Goal: Complete application form

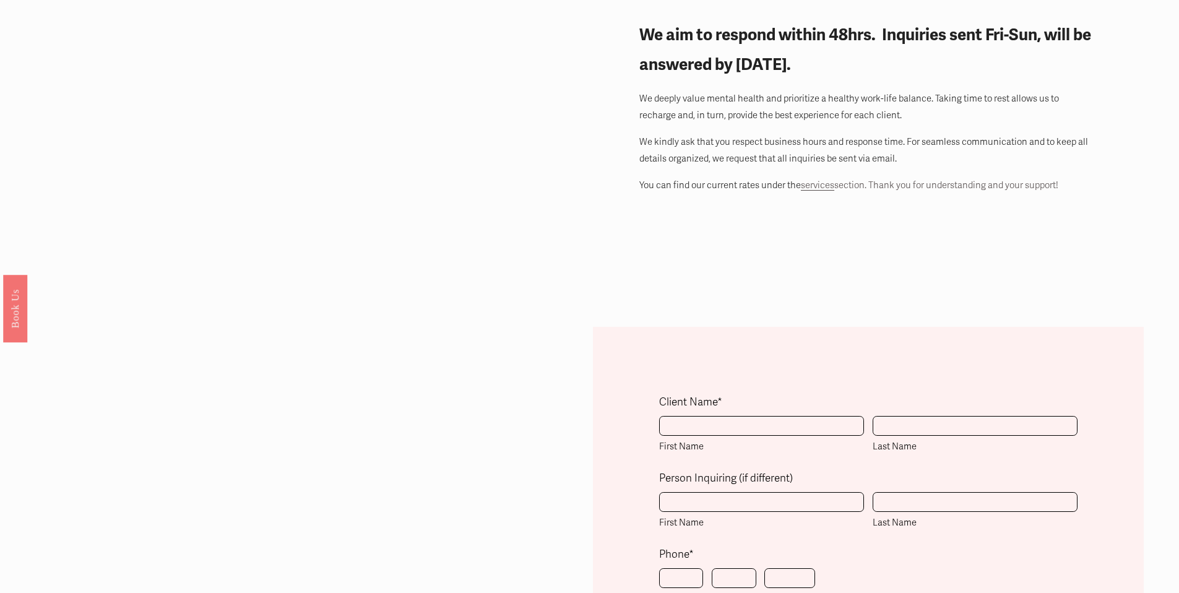
scroll to position [245, 0]
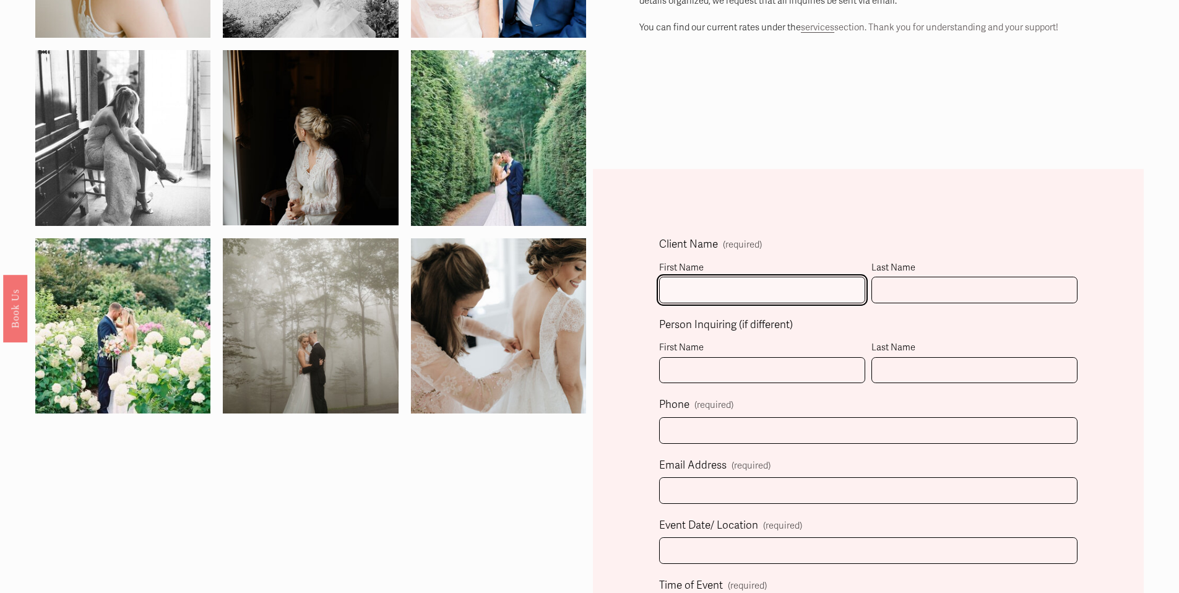
click at [680, 297] on input "First Name" at bounding box center [762, 290] width 206 height 27
type input "Sydney"
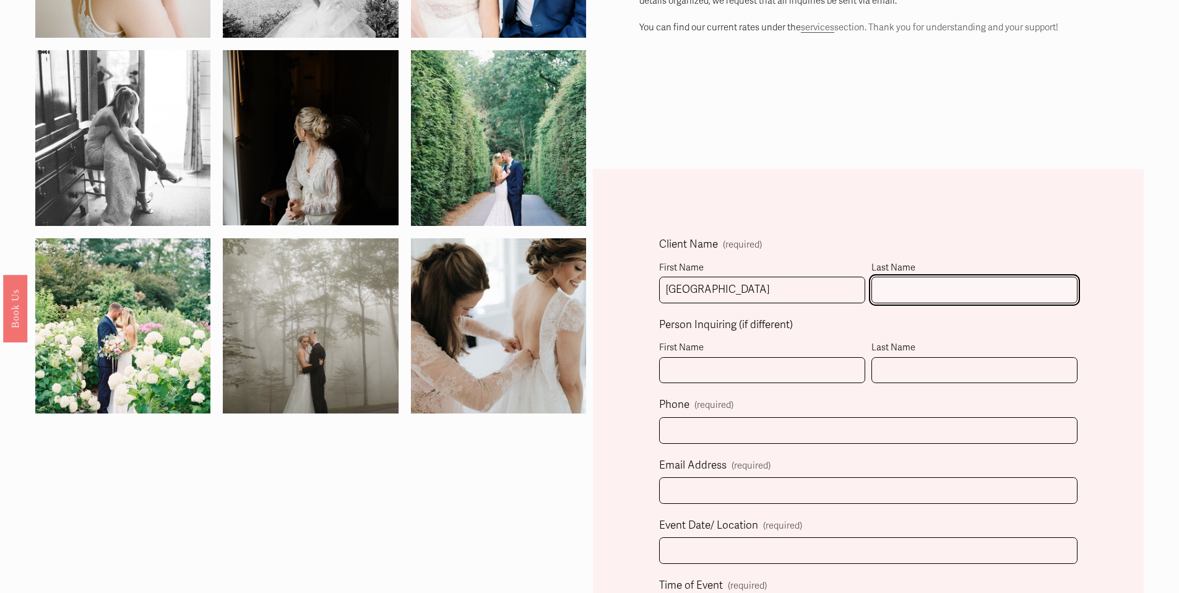
click at [905, 298] on input "Last Name" at bounding box center [975, 290] width 206 height 27
type input "Chretien"
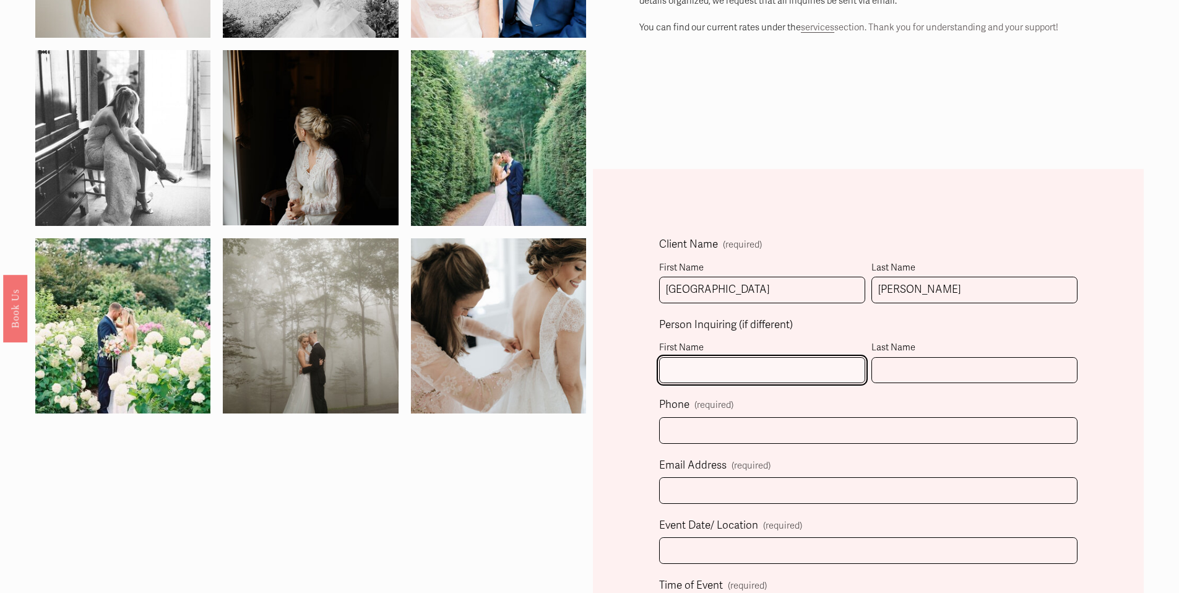
click at [745, 367] on input "First Name" at bounding box center [762, 370] width 206 height 27
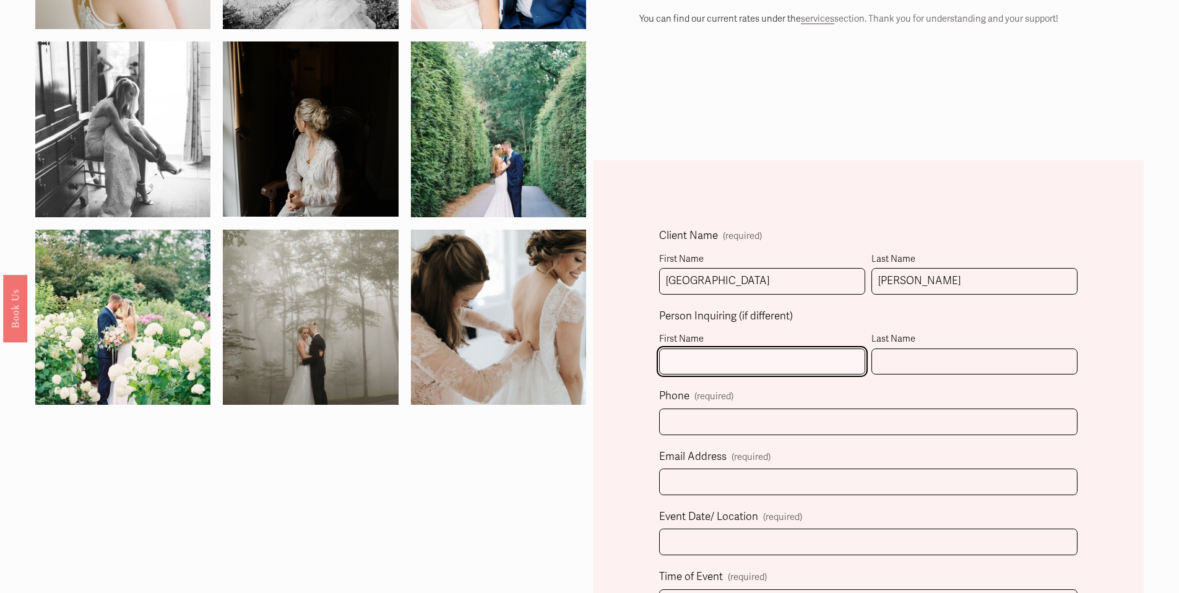
scroll to position [263, 0]
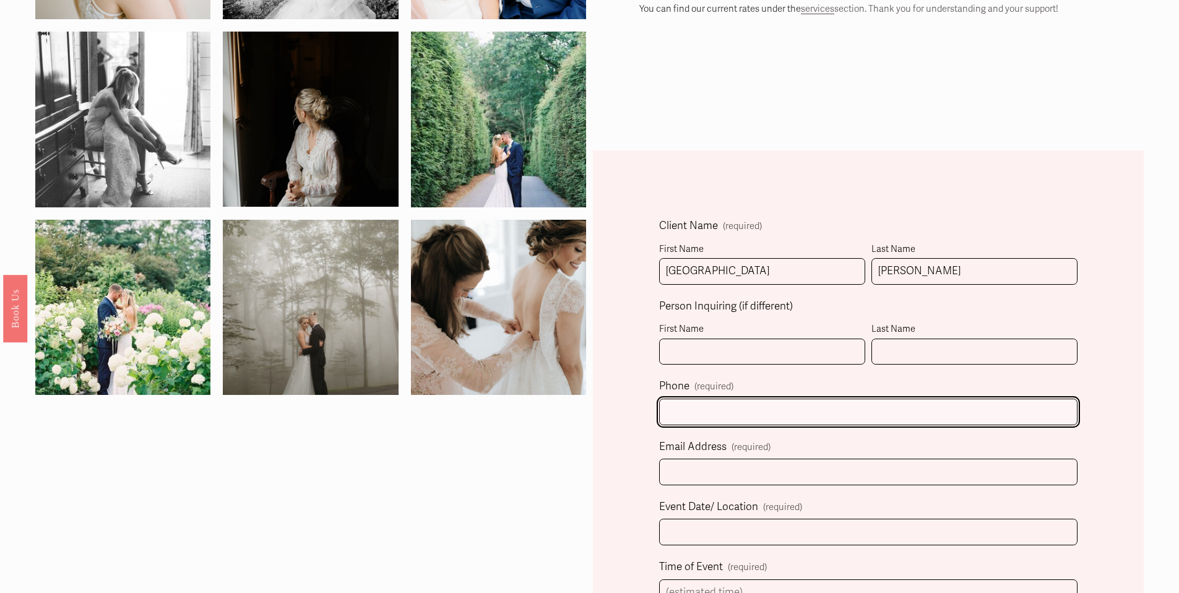
click at [693, 410] on input "text" at bounding box center [868, 412] width 419 height 27
type input "(603) 401-4779"
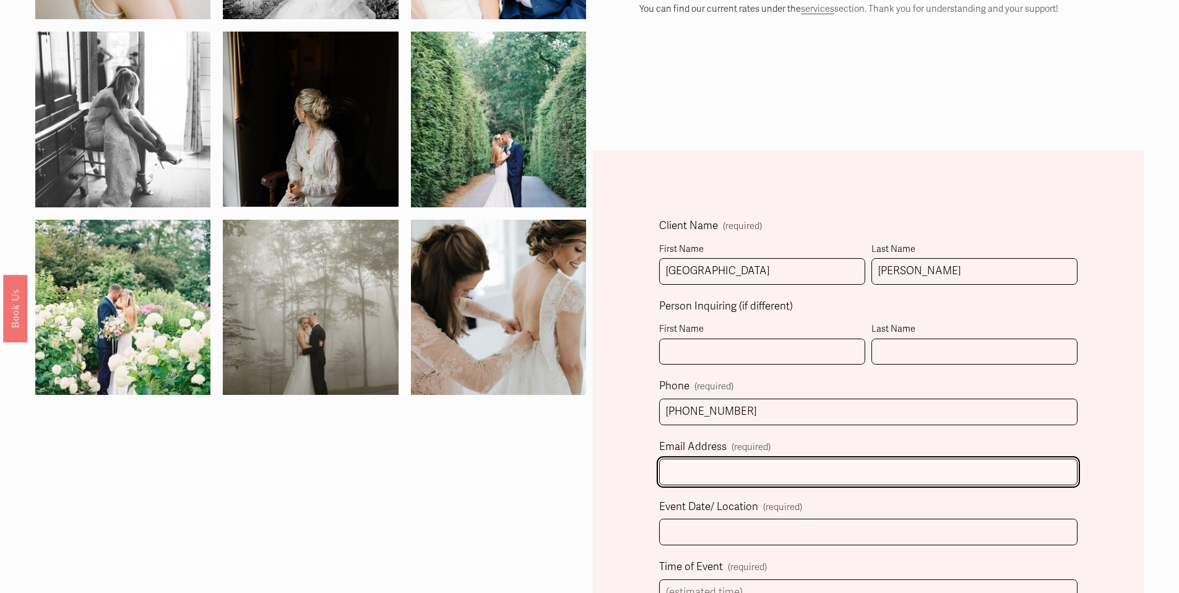
click at [688, 471] on input "Email Address (required)" at bounding box center [868, 472] width 419 height 27
type input "sydchre@outlook.com"
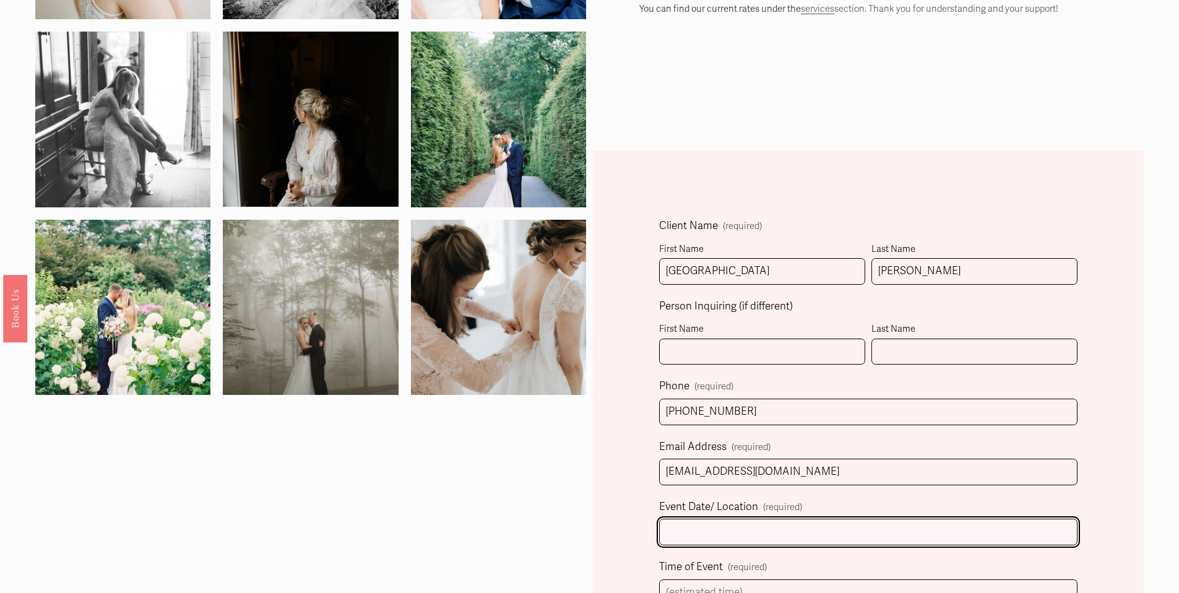
click at [690, 524] on input "Event Date/ Location (required)" at bounding box center [868, 532] width 419 height 27
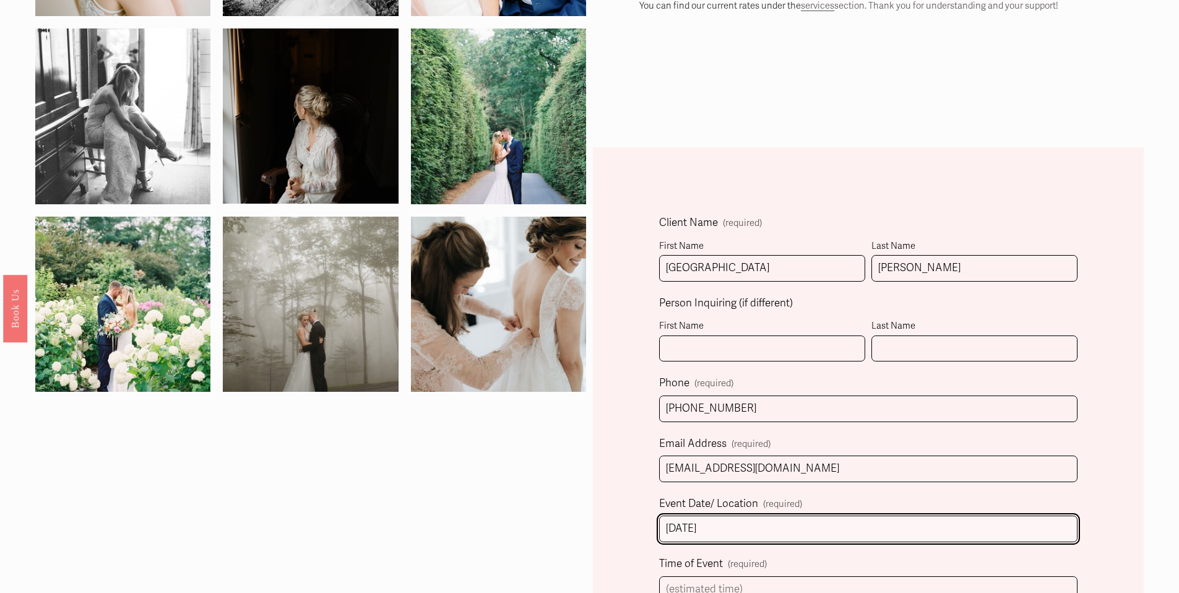
scroll to position [523, 0]
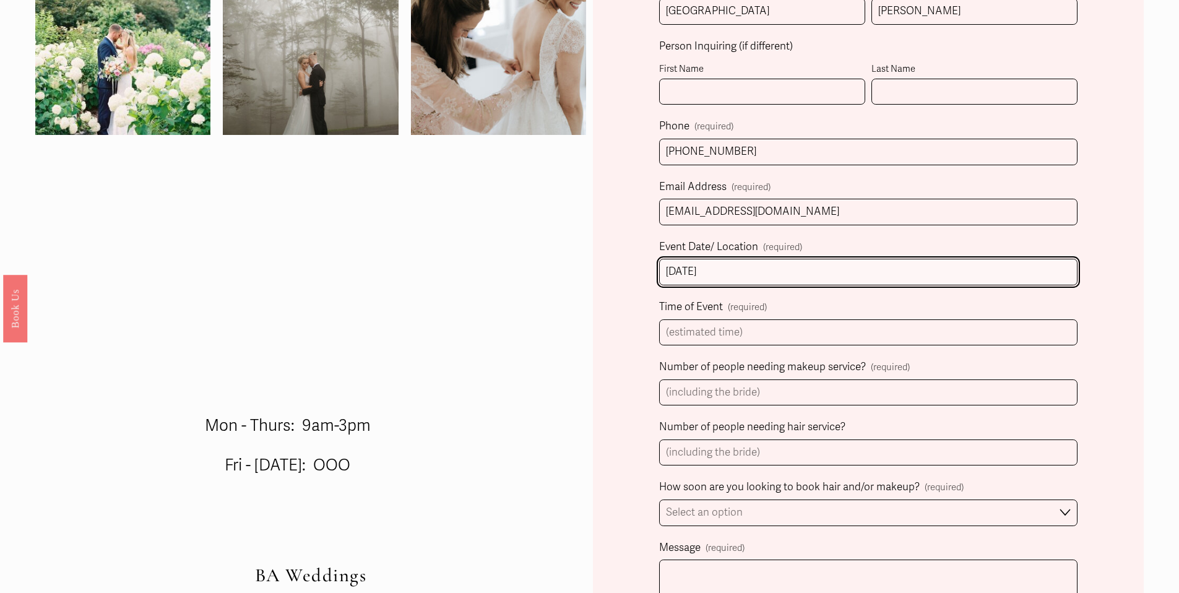
type input "10/17/2026"
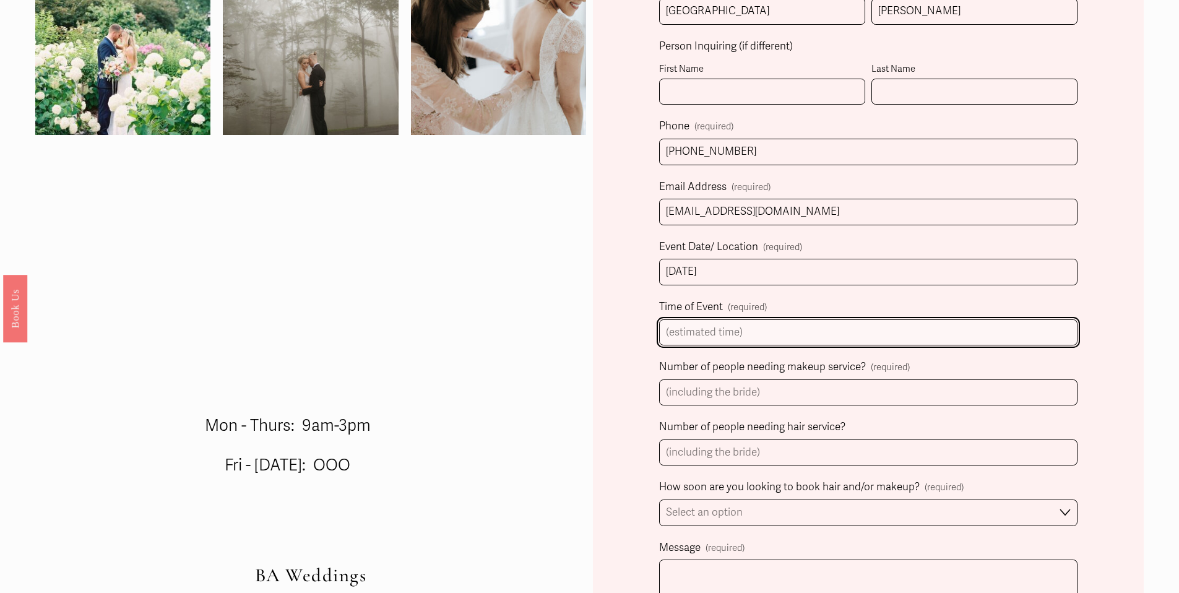
click at [687, 333] on input "Time of Event (required)" at bounding box center [868, 332] width 419 height 27
type input "1"
type input "4pm"
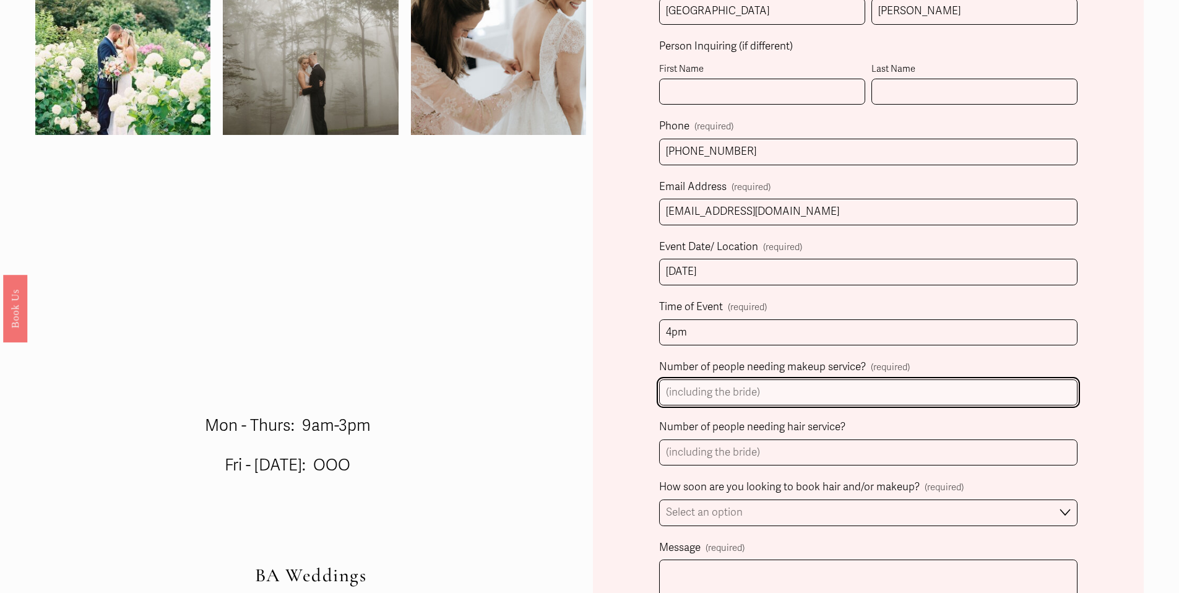
click at [685, 397] on input "Number of people needing makeup service? (required)" at bounding box center [868, 393] width 419 height 27
type input "0"
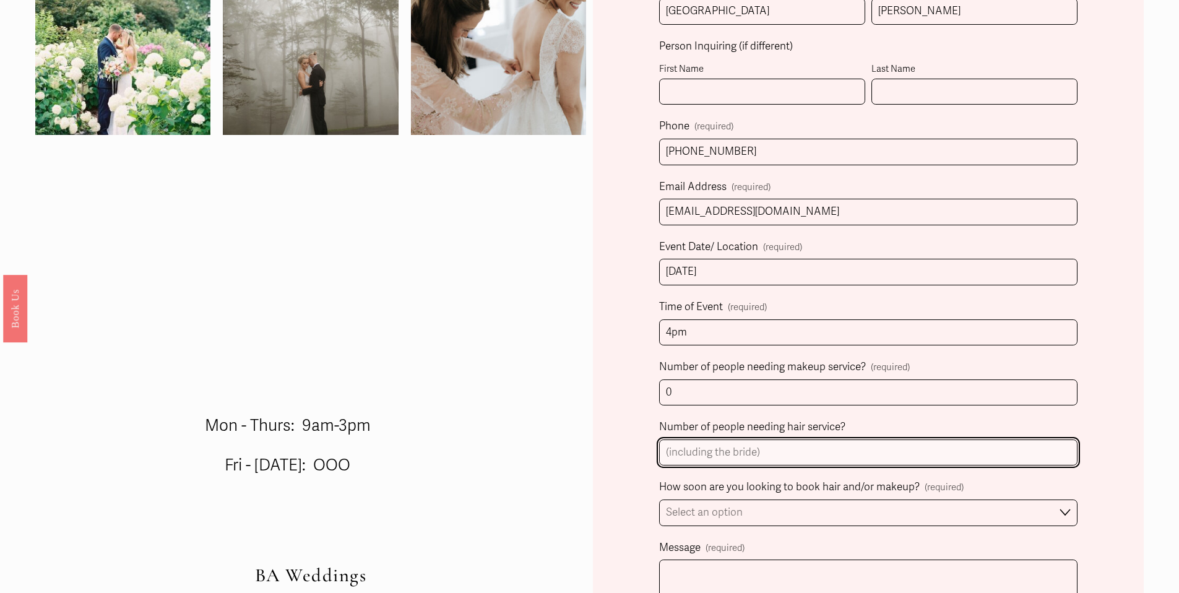
click at [693, 455] on input "Number of people needing hair service?" at bounding box center [868, 453] width 419 height 27
type input "11"
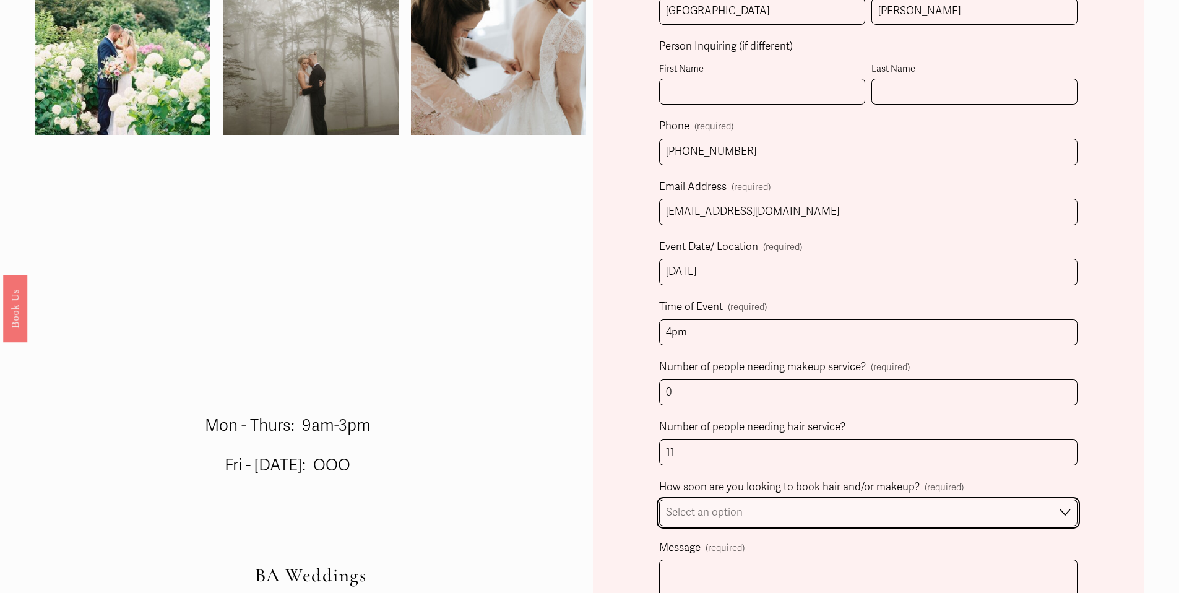
click at [706, 515] on select "Select an option Immediately 1-2 weeks I'm looking for information & not ready …" at bounding box center [868, 513] width 419 height 27
select select "1-2 weeks"
click at [659, 502] on select "Select an option Immediately 1-2 weeks I'm looking for information & not ready …" at bounding box center [868, 513] width 419 height 27
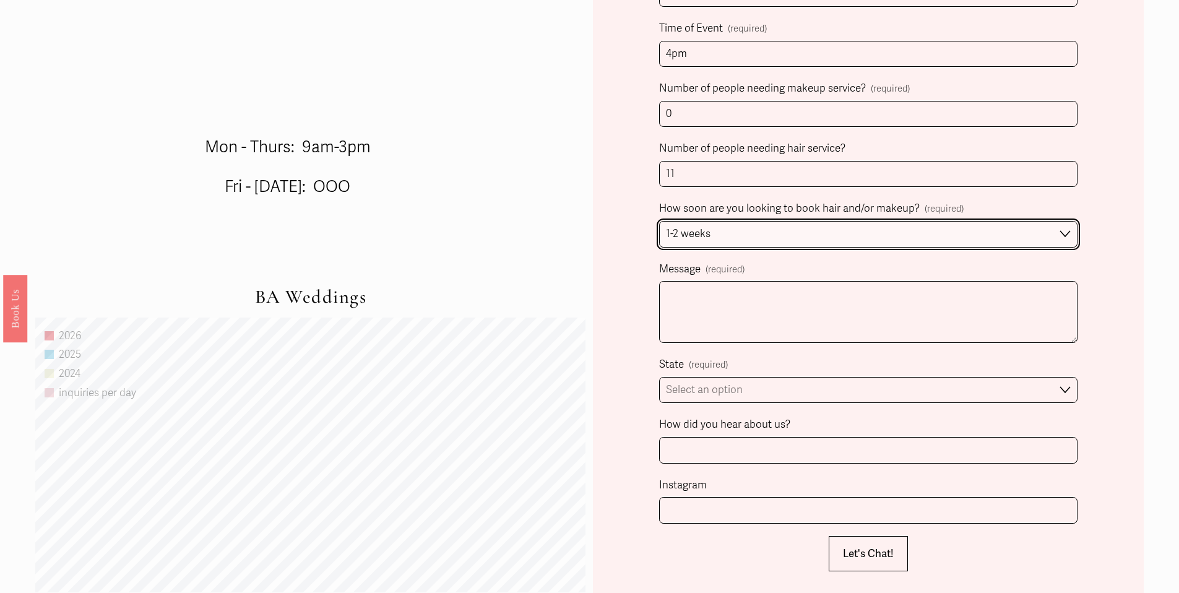
scroll to position [802, 0]
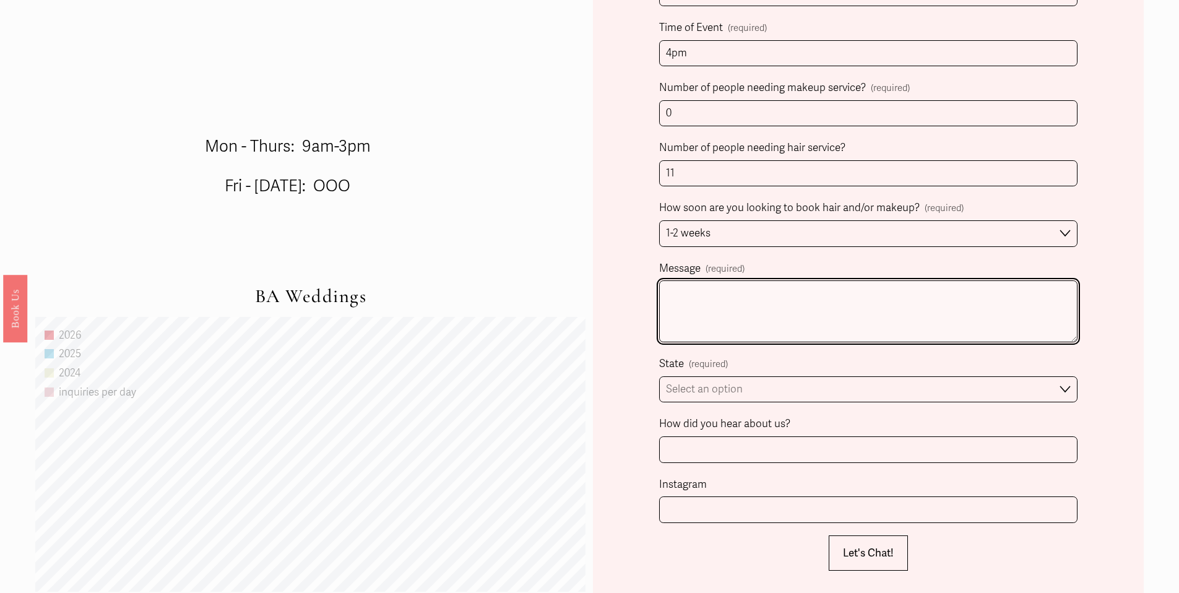
click at [729, 315] on textarea "Message (required)" at bounding box center [868, 311] width 419 height 62
type textarea "fall themed wedding, bride is looking to do half up half down with big curls"
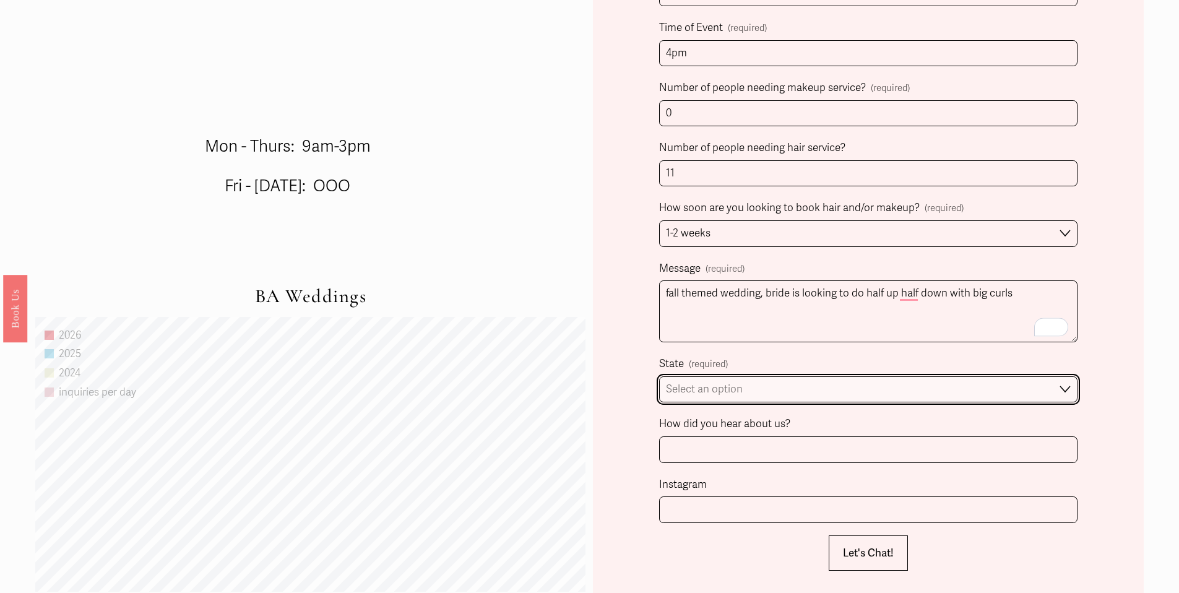
click at [681, 382] on select "Select an option Please Select One Atlanta, GA Charlotte, NC Charleston, SC Des…" at bounding box center [868, 389] width 419 height 27
select select "Charlotte, NC"
click at [659, 378] on select "Select an option Please Select One Atlanta, GA Charlotte, NC Charleston, SC Des…" at bounding box center [868, 389] width 419 height 27
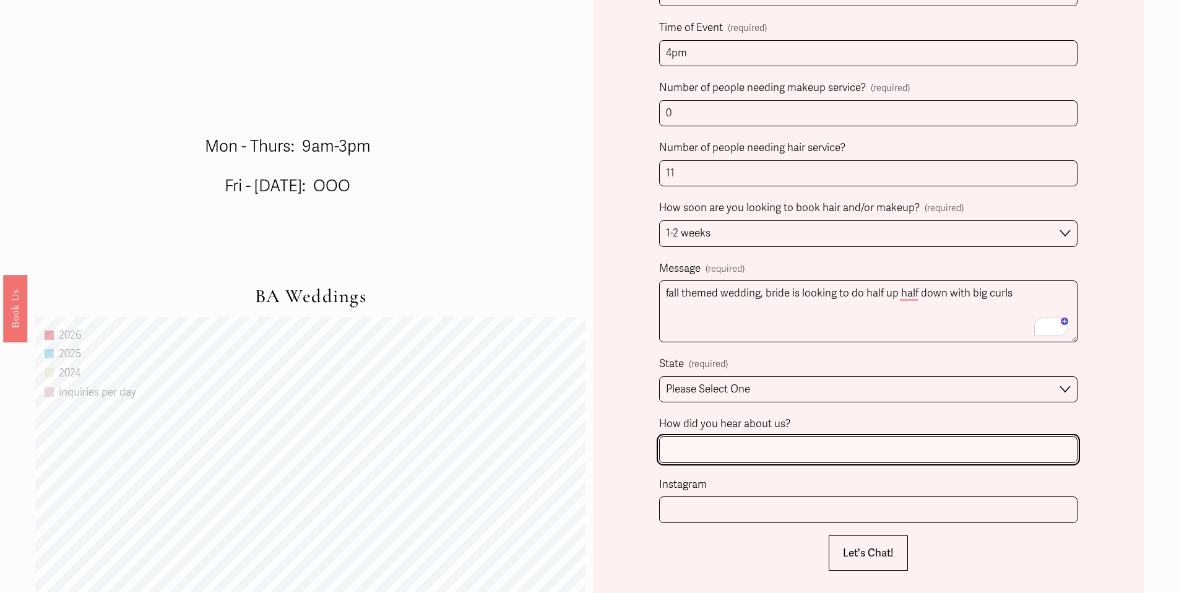
click at [695, 449] on input "How did you hear about us?" at bounding box center [868, 450] width 419 height 27
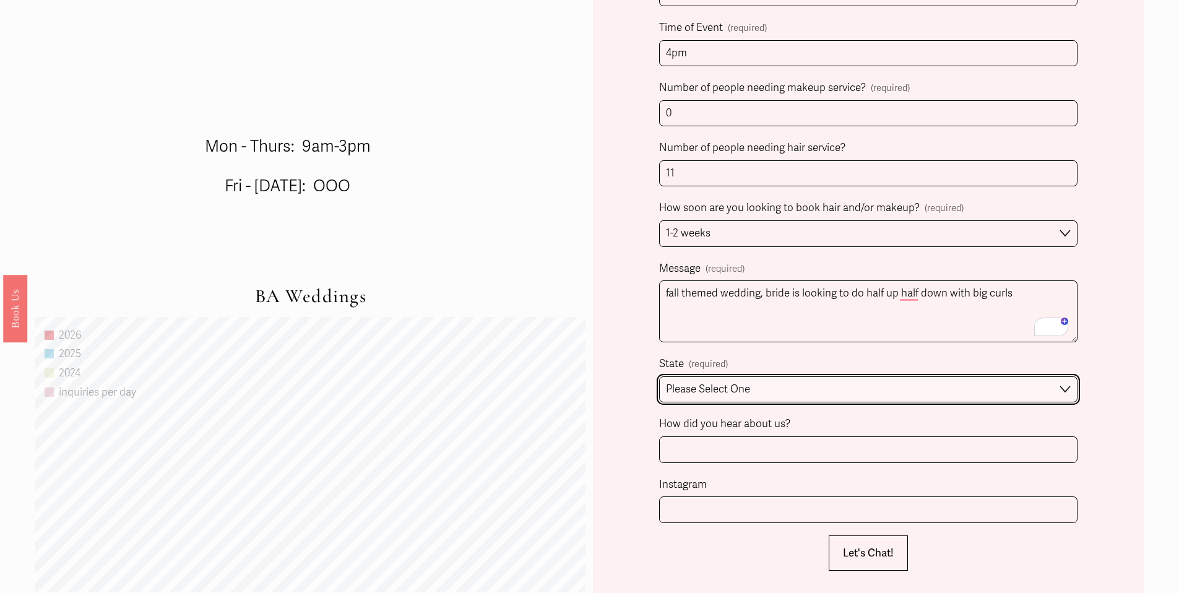
click at [731, 387] on select "Please Select One Atlanta, GA Charlotte, NC Charleston, SC Destination Wedding" at bounding box center [868, 389] width 419 height 27
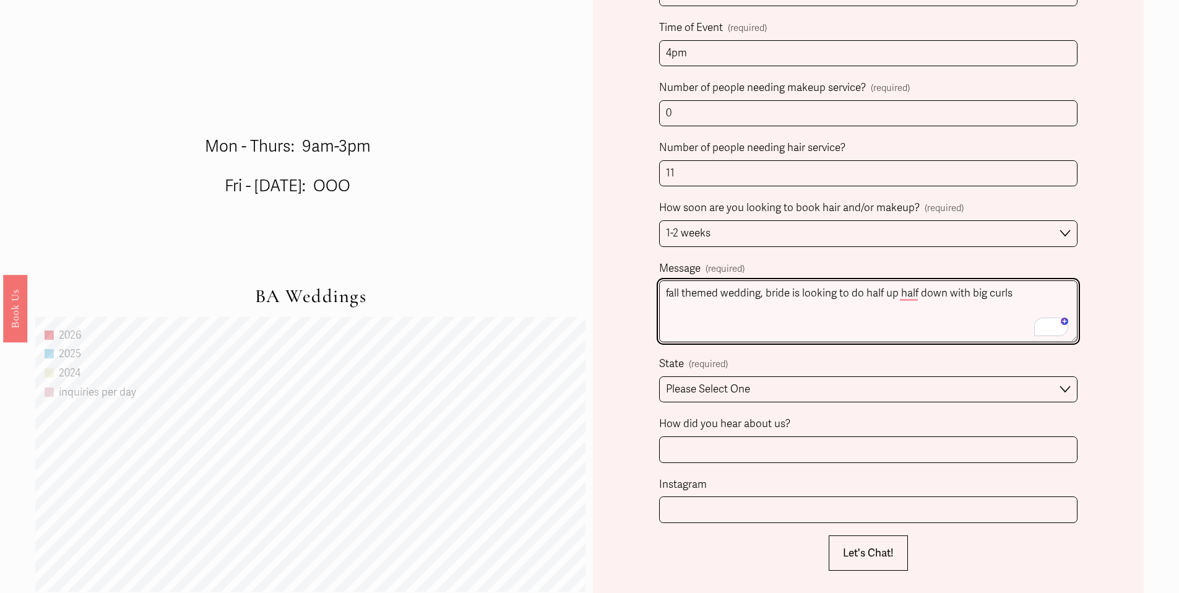
click at [1040, 310] on textarea "fall themed wedding, bride is looking to do half up half down with big curls" at bounding box center [868, 311] width 419 height 62
type textarea "fall themed wedding, bride is looking to do half up half down with big curls. w…"
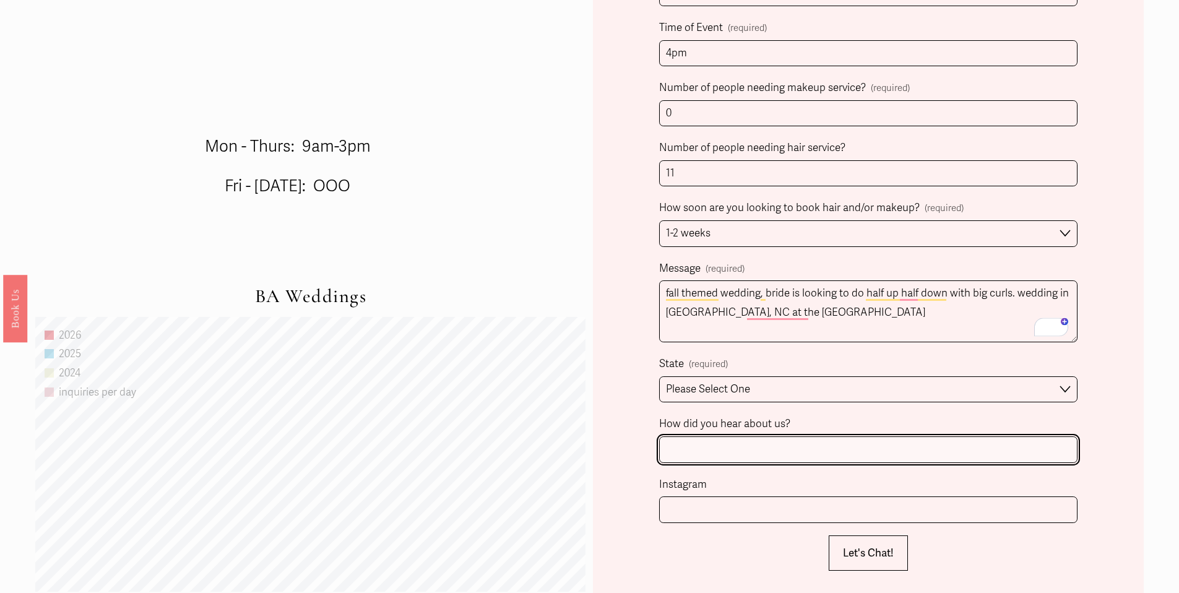
click at [719, 463] on input "How did you hear about us?" at bounding box center [868, 450] width 419 height 27
type input "knot"
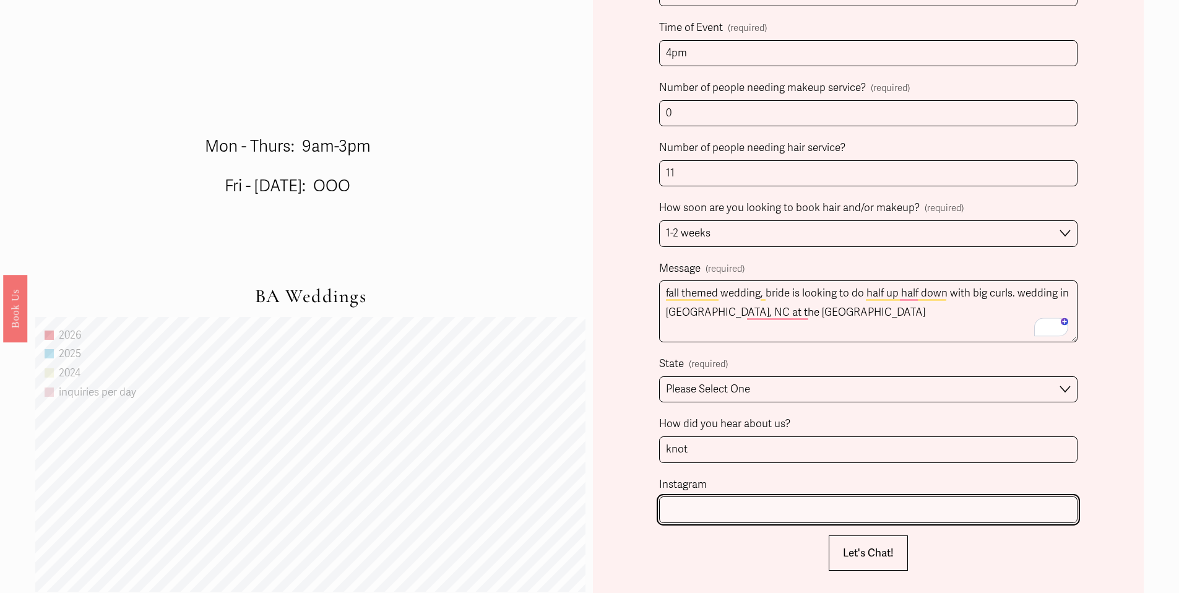
click at [726, 507] on input "Instagram" at bounding box center [868, 510] width 419 height 27
type input "sydchretien"
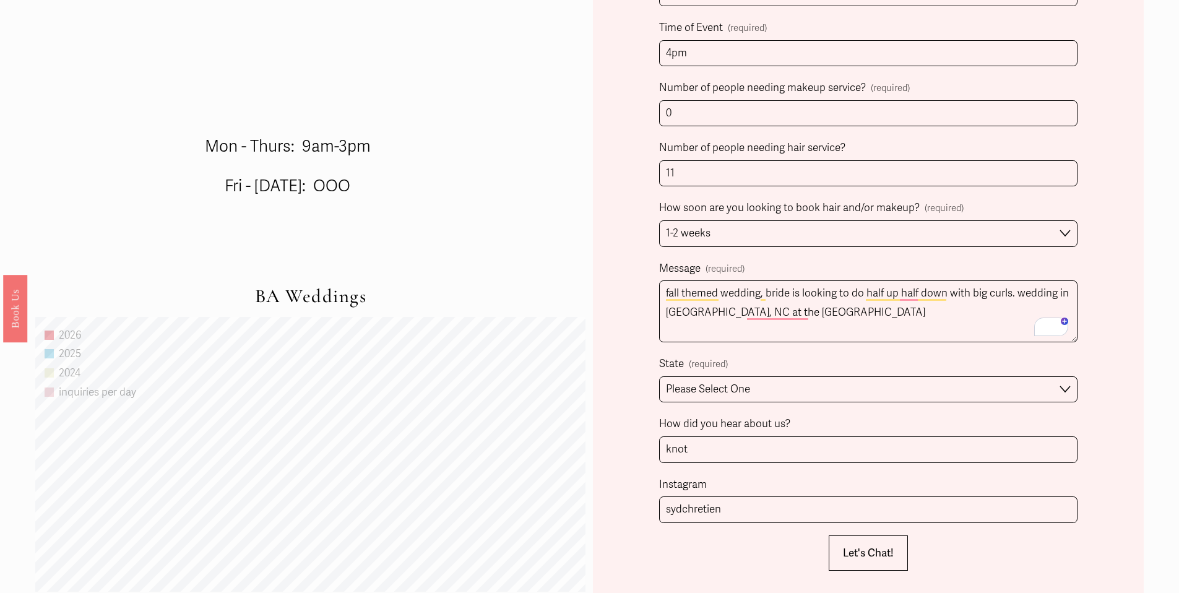
click at [852, 532] on form "Client Name (required) First Name Sydney Last Name Chretien Person Inquiring (i…" at bounding box center [868, 123] width 419 height 893
click at [857, 559] on span "Let's Chat!" at bounding box center [868, 553] width 51 height 13
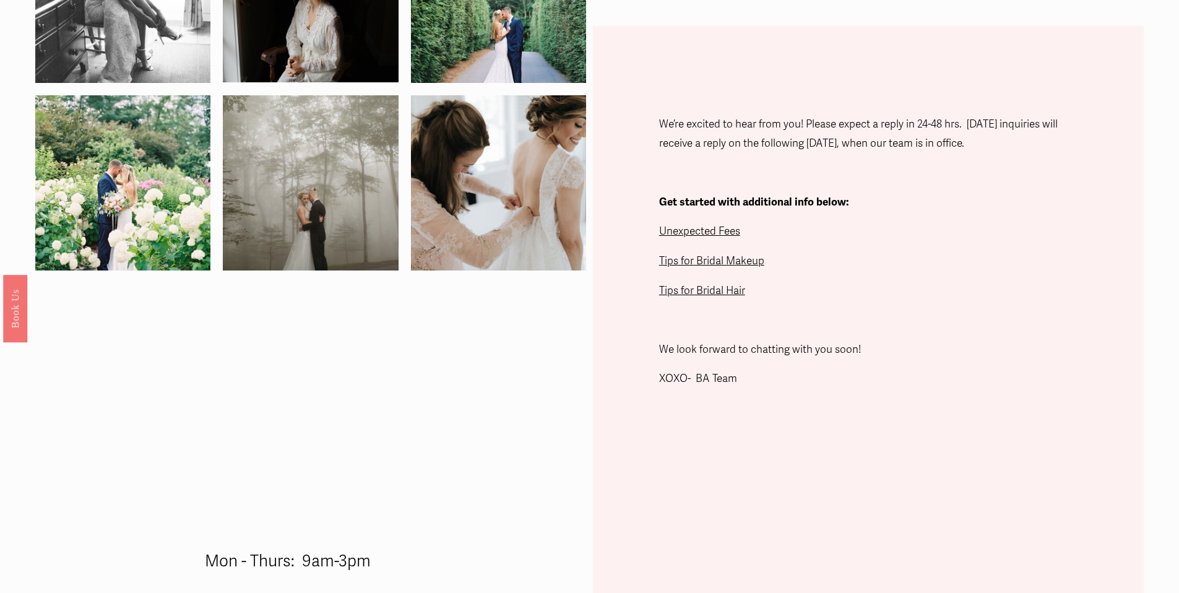
scroll to position [350, 0]
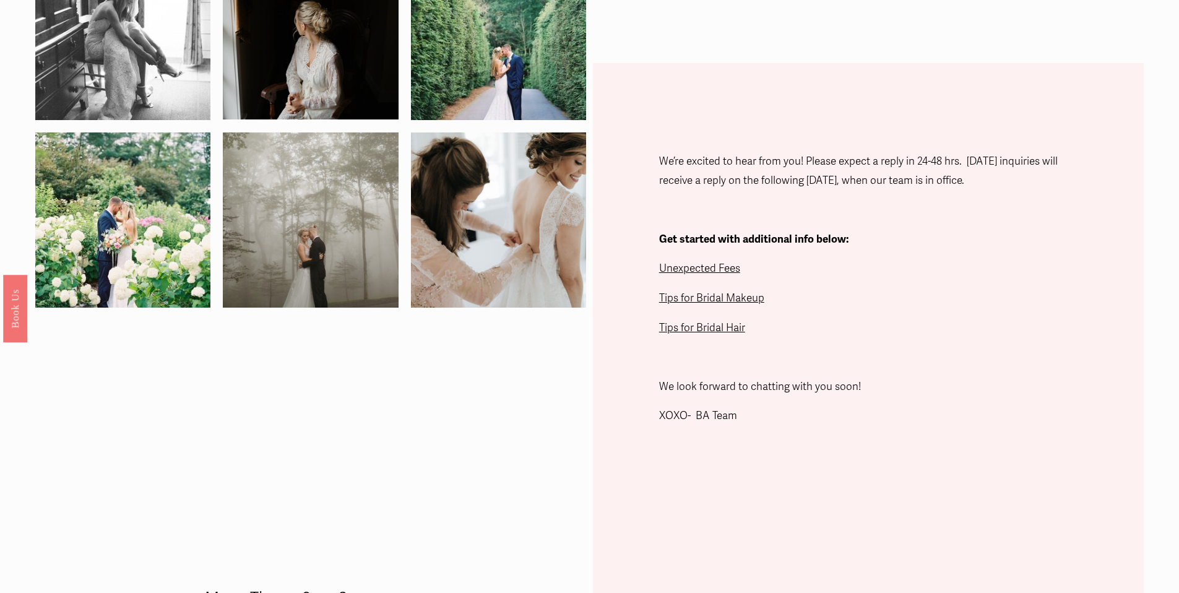
click at [695, 330] on span "Tips for Bridal Hair" at bounding box center [702, 327] width 86 height 13
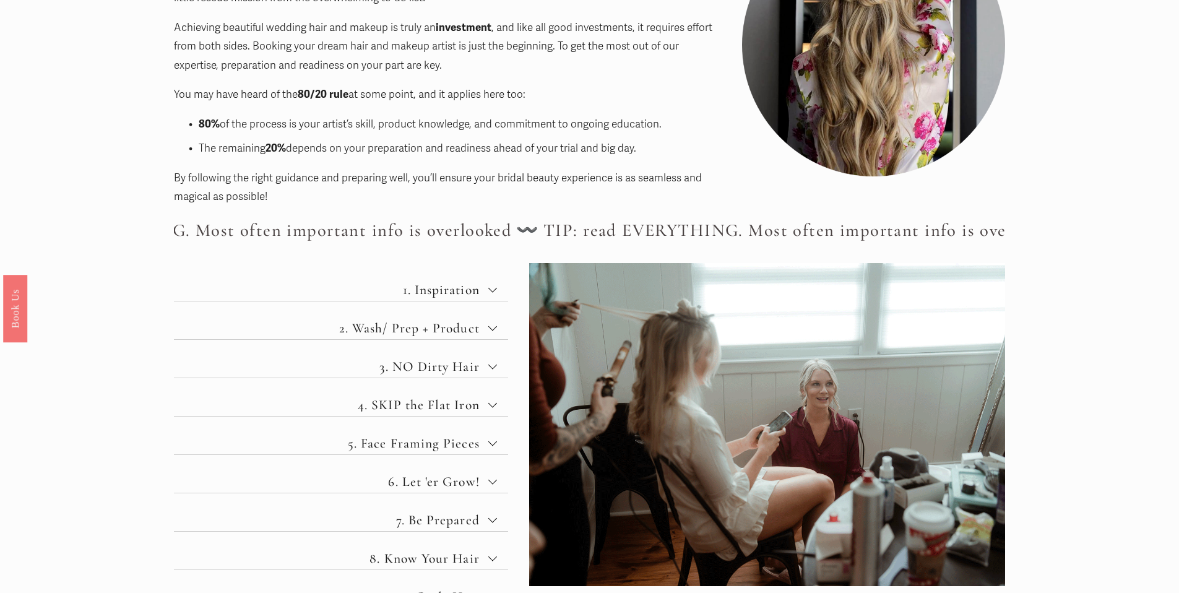
scroll to position [310, 0]
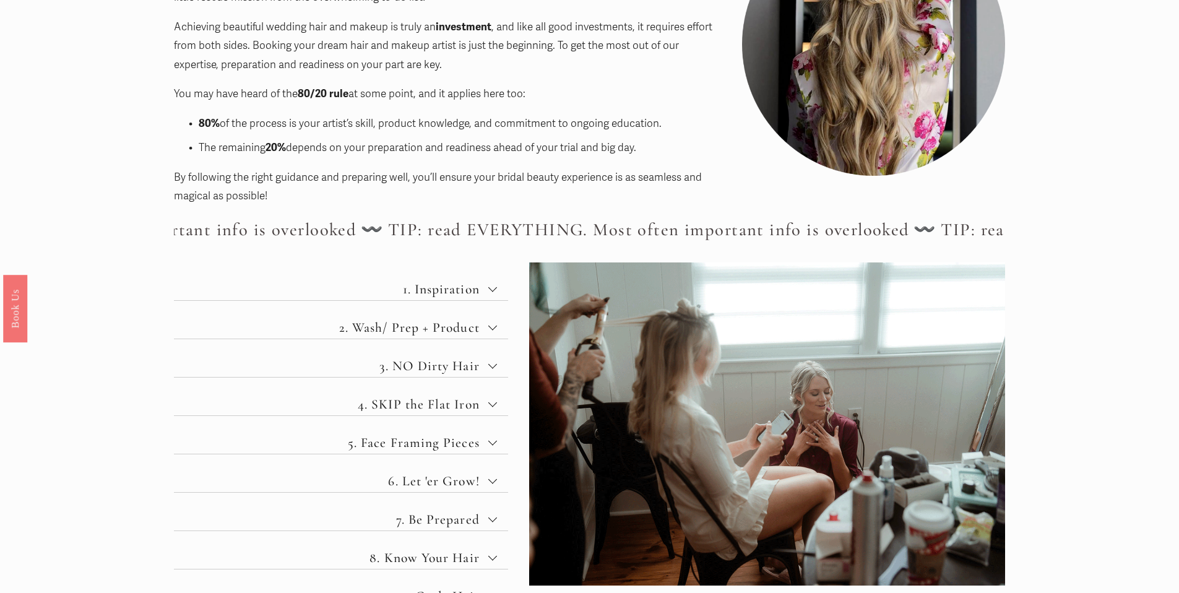
click at [439, 325] on span "2. Wash/ Prep + Product" at bounding box center [345, 327] width 285 height 16
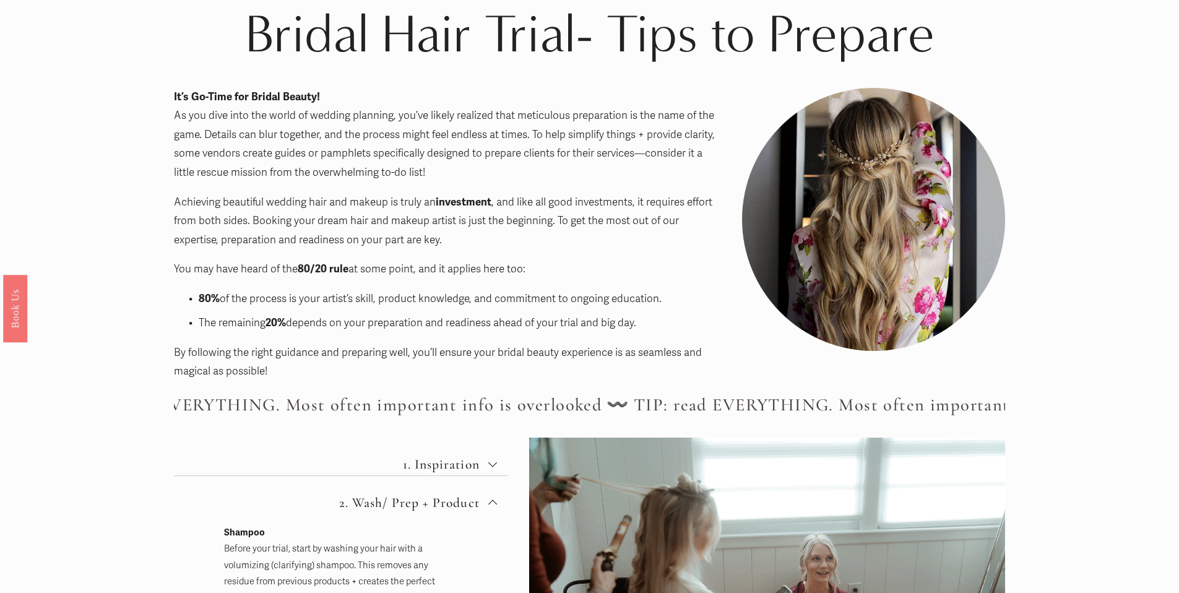
scroll to position [119, 0]
